Goal: Task Accomplishment & Management: Manage account settings

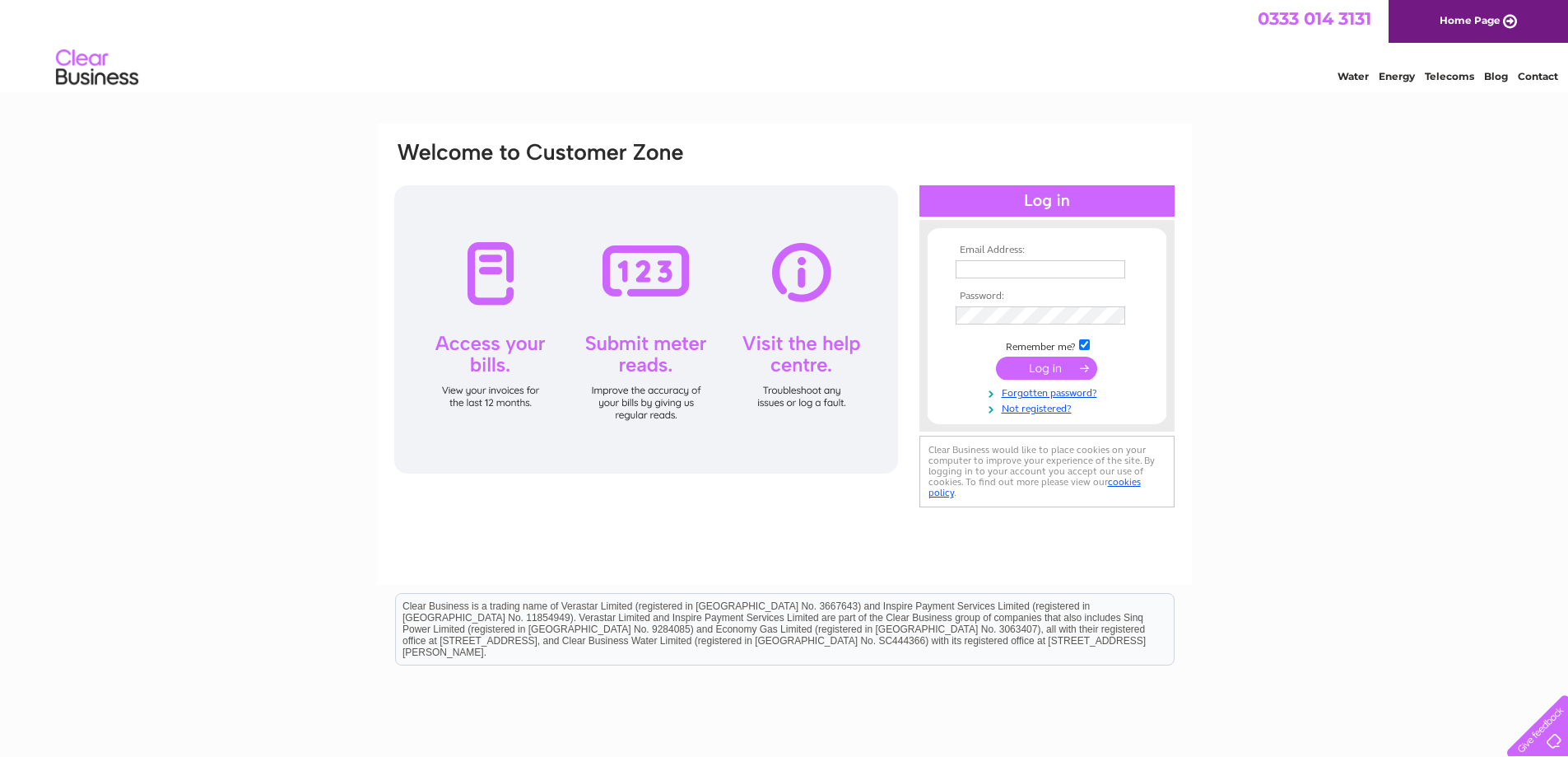
type input "[EMAIL_ADDRESS][DOMAIN_NAME]"
click at [1039, 371] on input "submit" at bounding box center [1046, 368] width 101 height 23
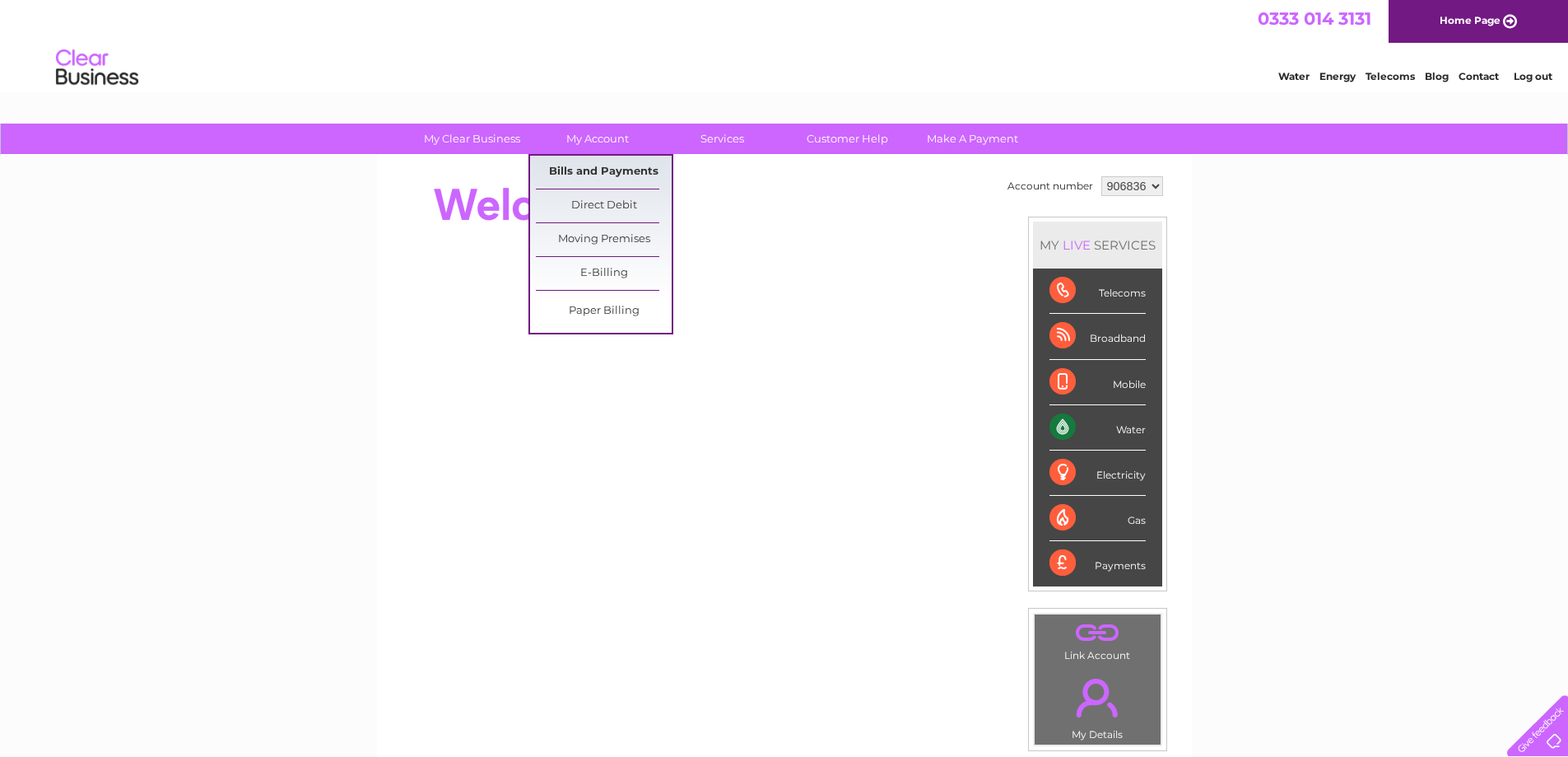
click at [574, 173] on link "Bills and Payments" at bounding box center [604, 172] width 136 height 33
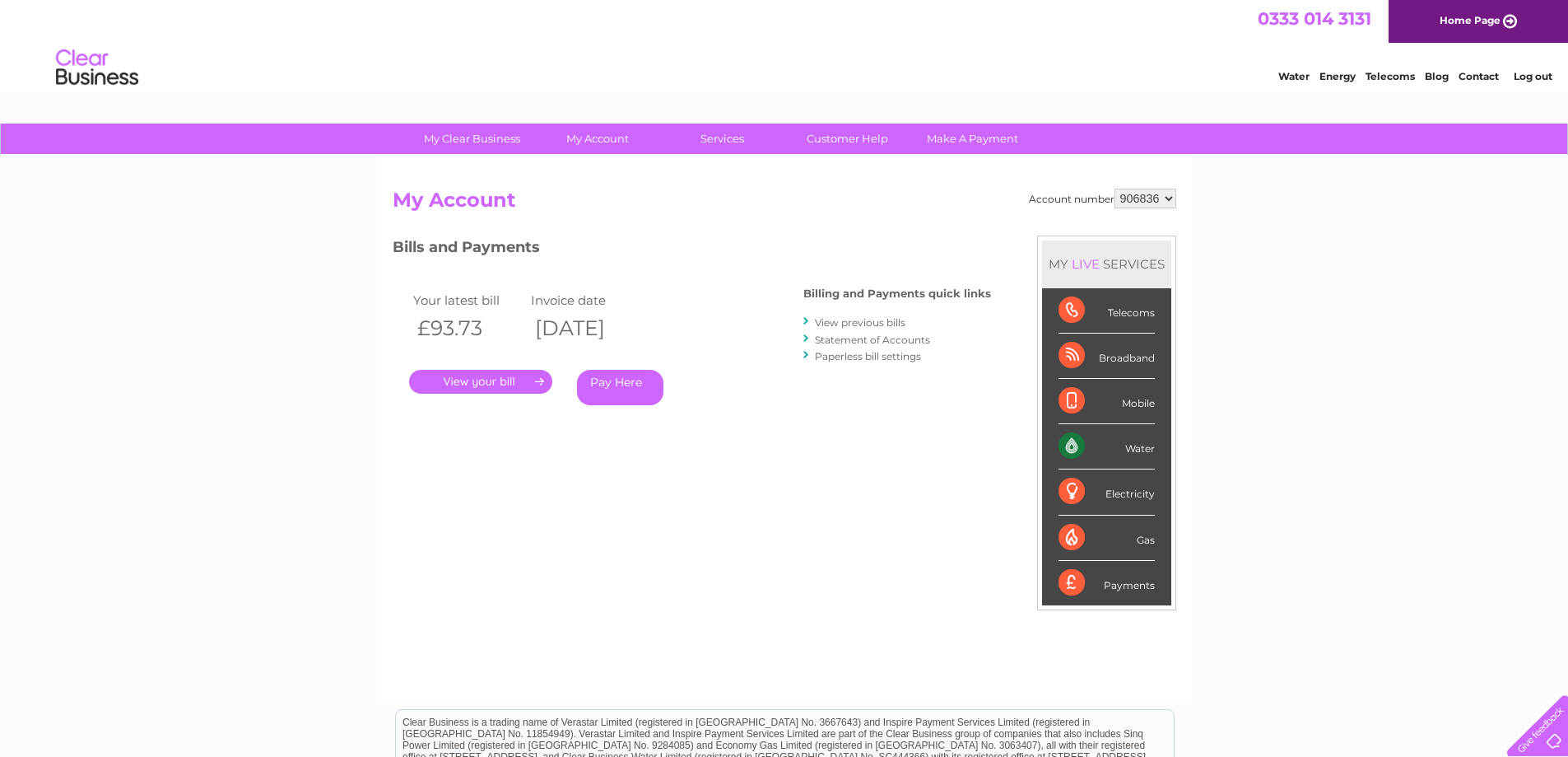
click at [465, 376] on link "." at bounding box center [480, 382] width 143 height 24
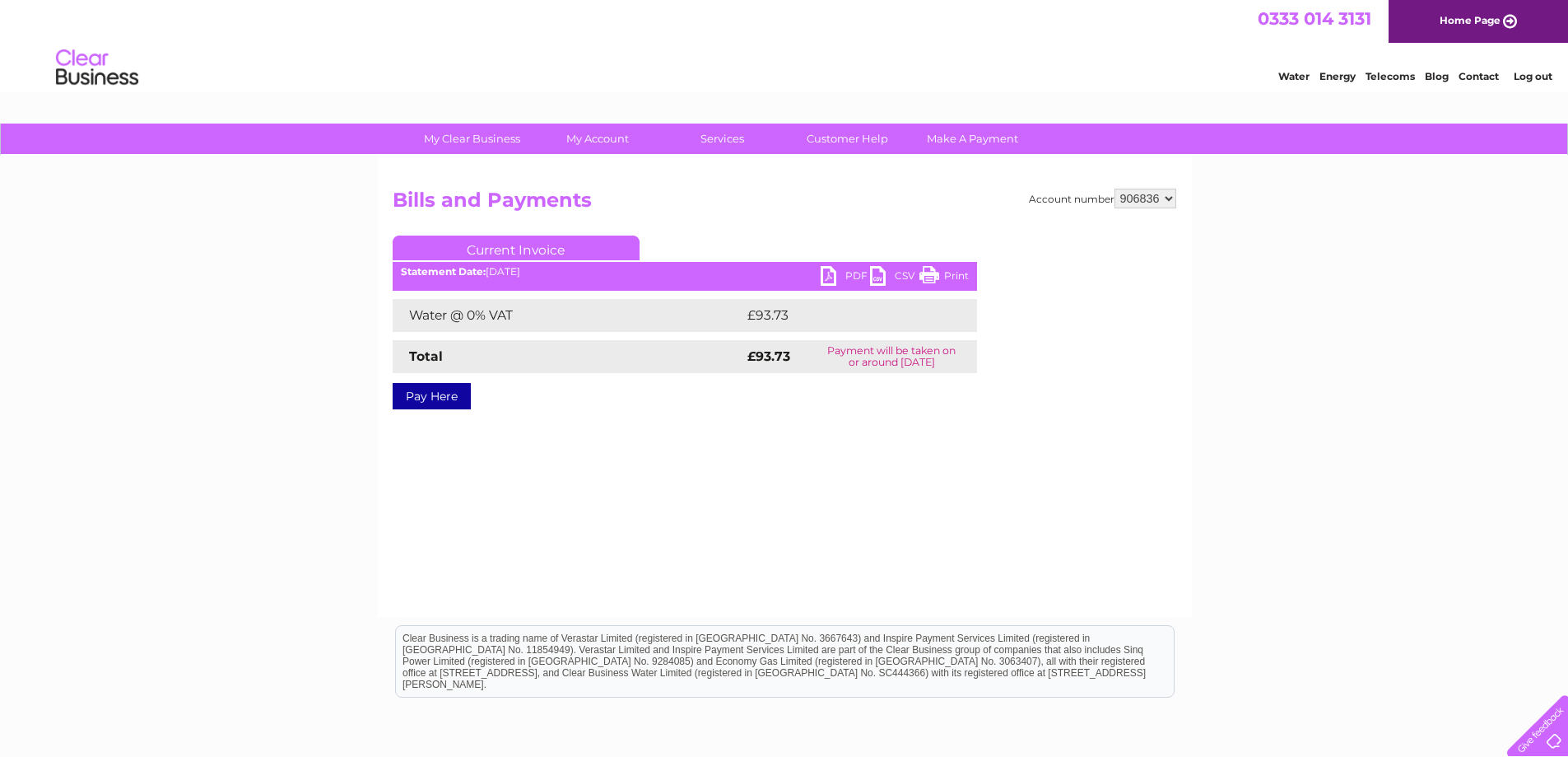
click at [828, 274] on link "PDF" at bounding box center [844, 278] width 49 height 24
